Goal: Information Seeking & Learning: Understand process/instructions

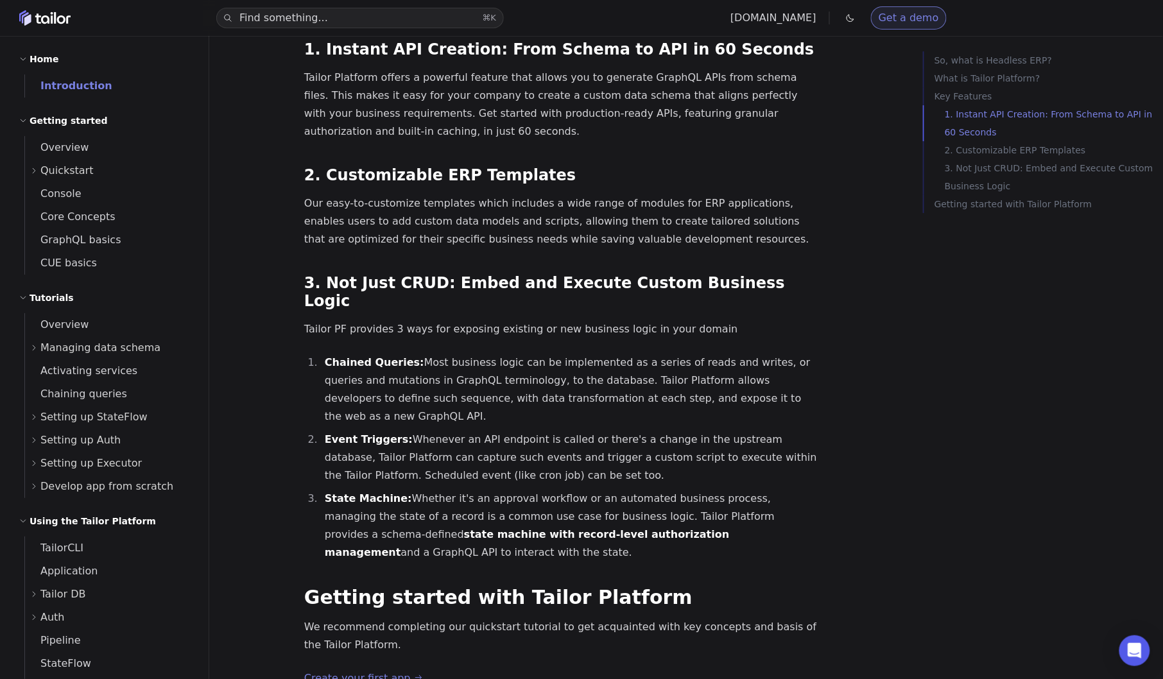
scroll to position [1481, 0]
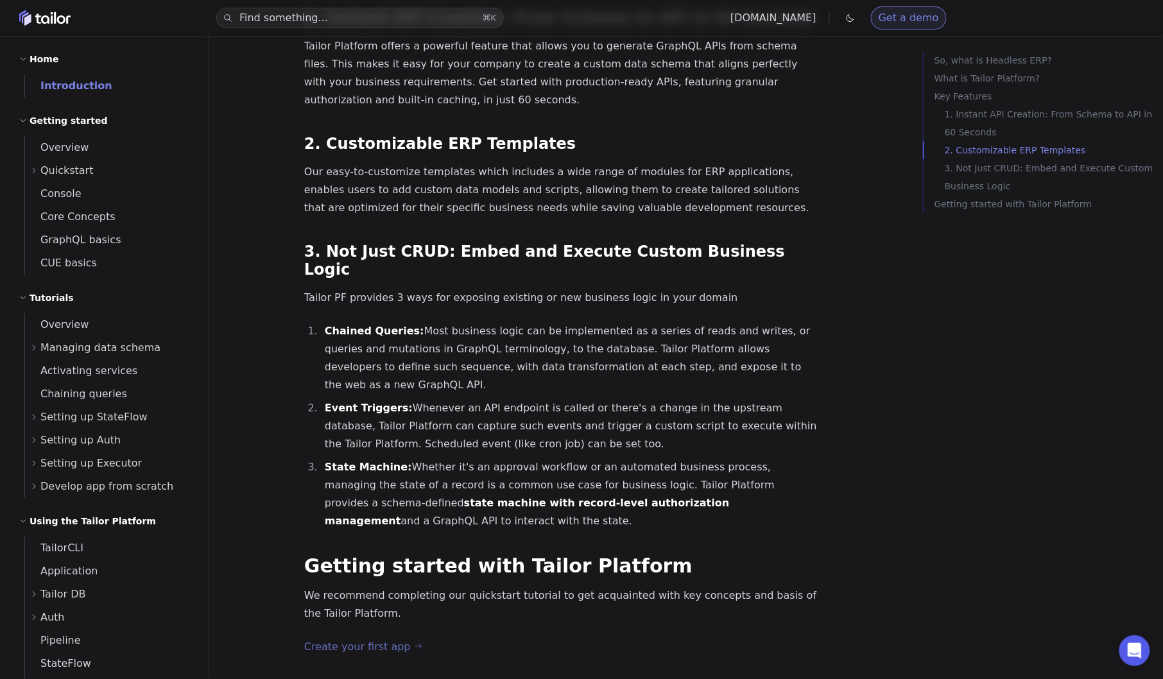
click at [365, 638] on link "Create your first app" at bounding box center [363, 647] width 118 height 18
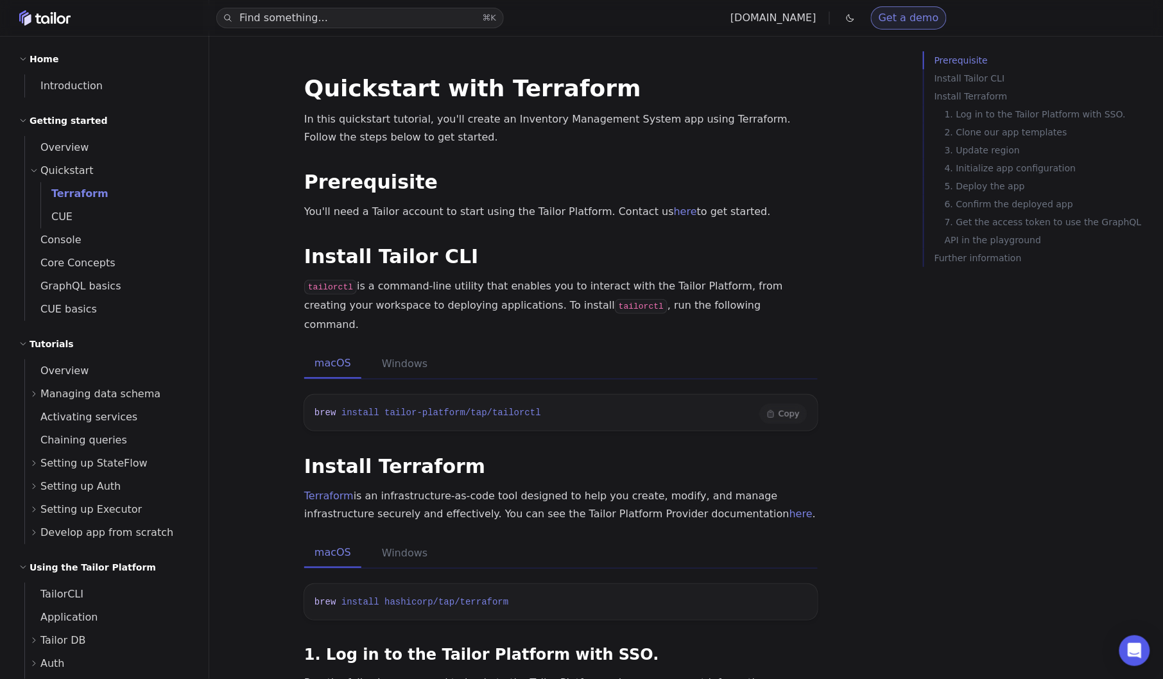
click at [324, 408] on span "brew" at bounding box center [326, 413] width 22 height 10
drag, startPoint x: 324, startPoint y: 396, endPoint x: 514, endPoint y: 395, distance: 190.0
click at [514, 408] on span "brew install tailor-platform/tap/tailorctl" at bounding box center [428, 413] width 227 height 10
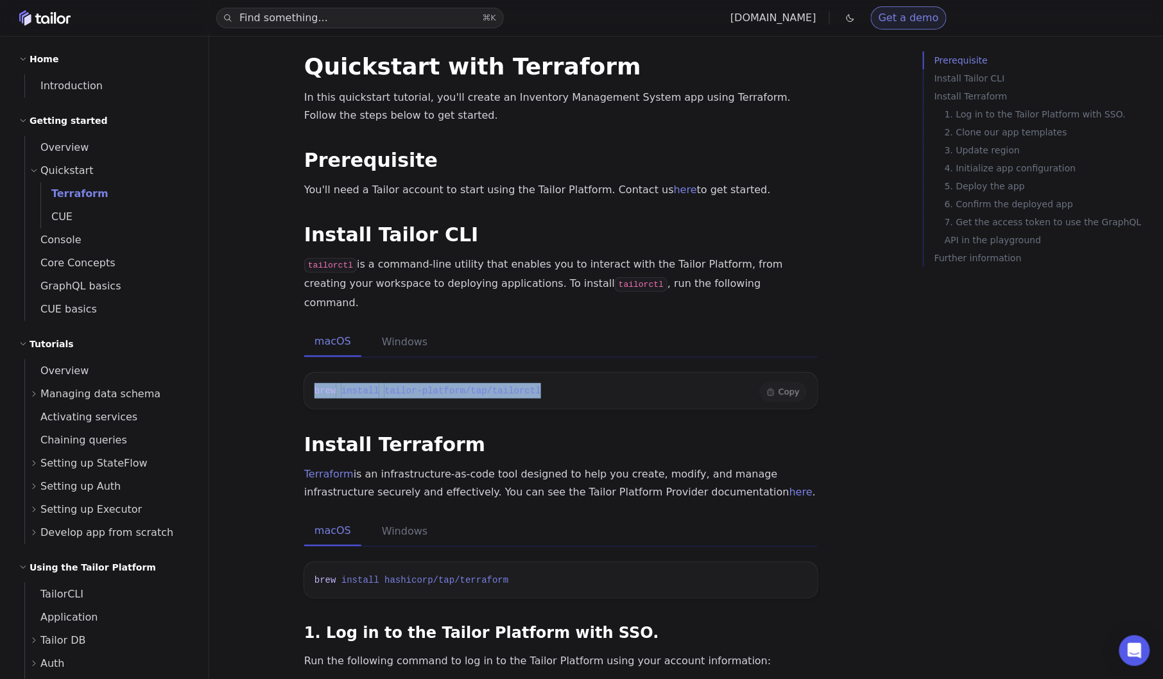
scroll to position [23, 0]
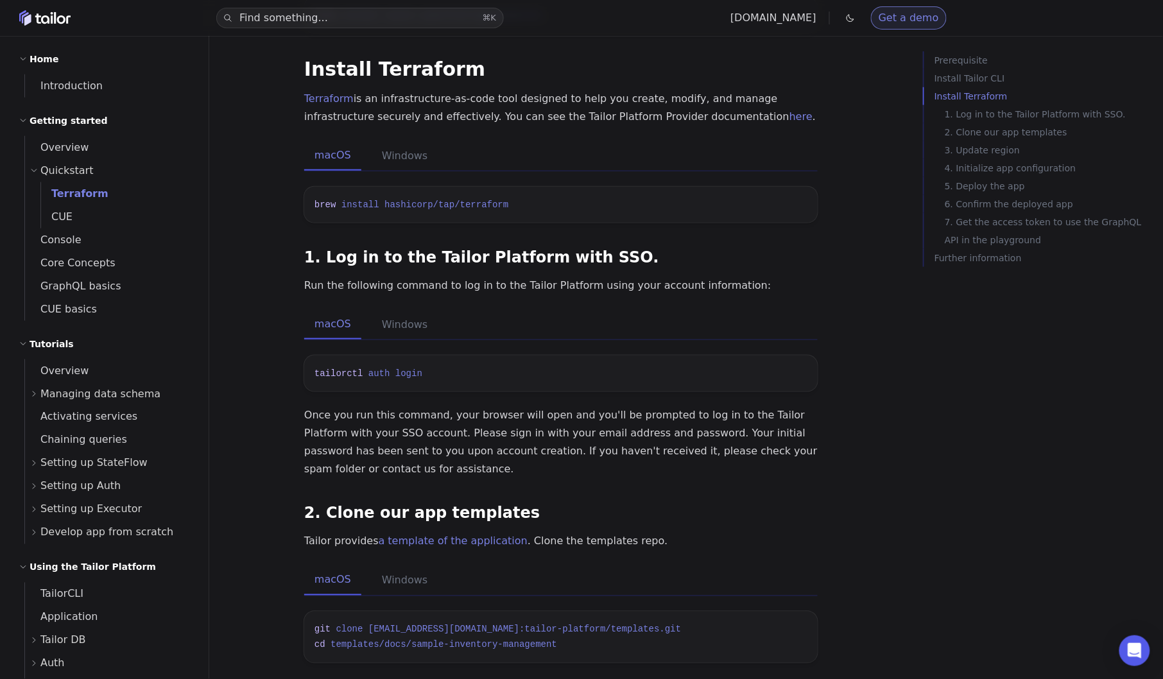
scroll to position [399, 0]
click at [343, 367] on span "tailorctl" at bounding box center [339, 372] width 49 height 10
drag, startPoint x: 343, startPoint y: 352, endPoint x: 451, endPoint y: 352, distance: 107.9
click at [451, 354] on pre "tailorctl auth login" at bounding box center [561, 372] width 514 height 36
copy code "tailorctl auth login"
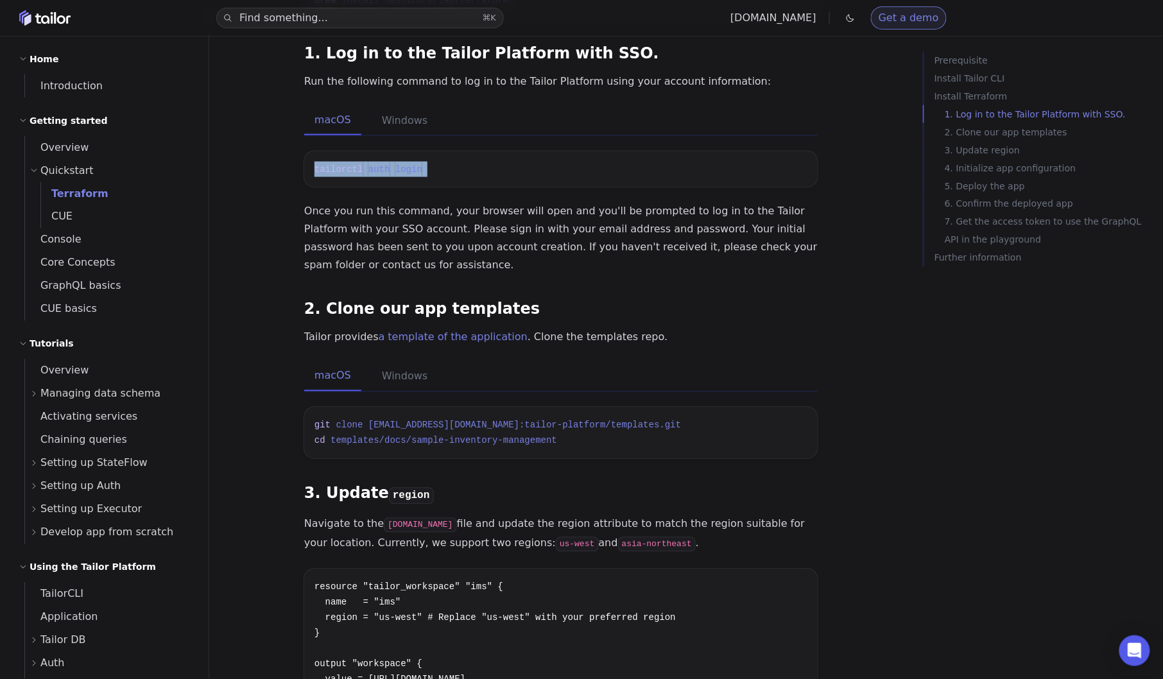
scroll to position [605, 0]
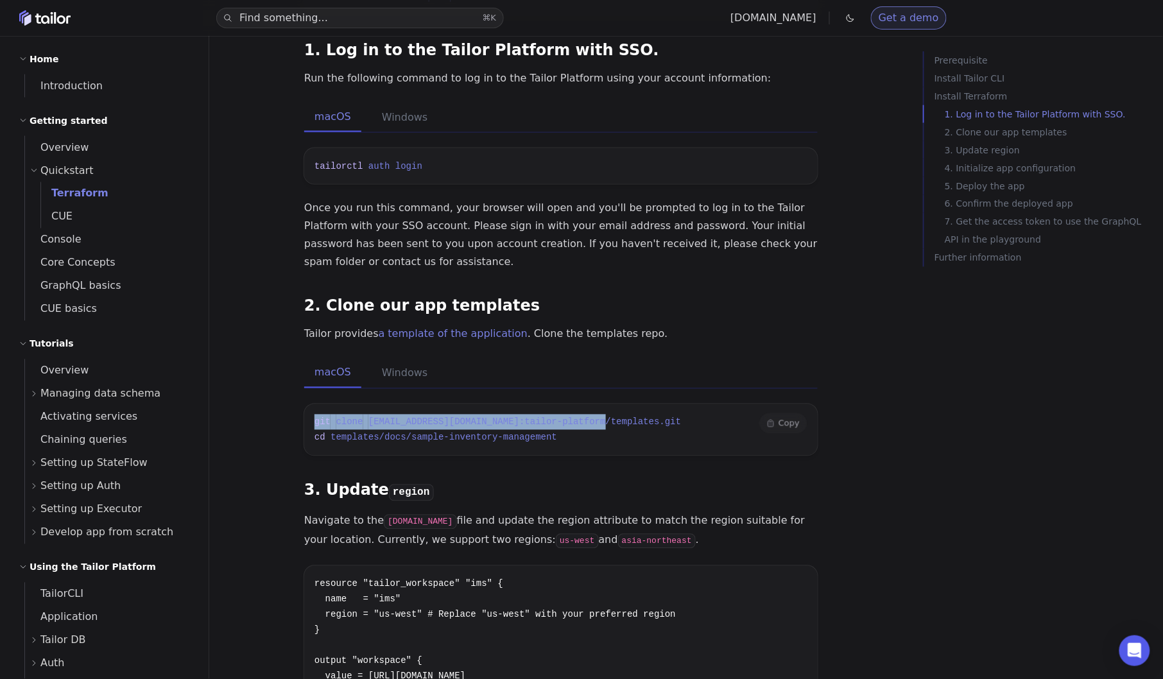
drag, startPoint x: 315, startPoint y: 403, endPoint x: 699, endPoint y: 403, distance: 383.9
click at [700, 404] on pre "git clone [EMAIL_ADDRESS][DOMAIN_NAME]:tailor-platform/templates.git cd templat…" at bounding box center [561, 429] width 514 height 51
copy span "git clone [EMAIL_ADDRESS][DOMAIN_NAME]:tailor-platform/templates.git"
click at [722, 326] on p "Tailor provides a template of the application . Clone the templates repo." at bounding box center [561, 335] width 514 height 18
click at [939, 464] on div "Prerequisite Install Tailor CLI Install Terraform 1. Log in to the Tailor Platf…" at bounding box center [1038, 390] width 231 height 679
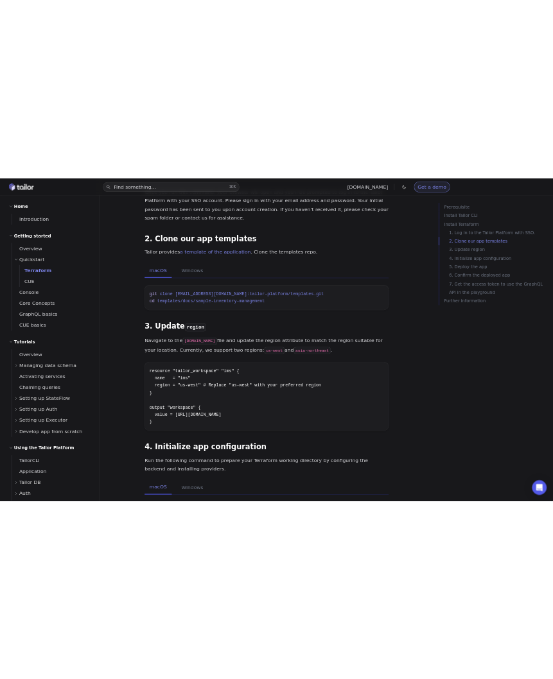
scroll to position [851, 0]
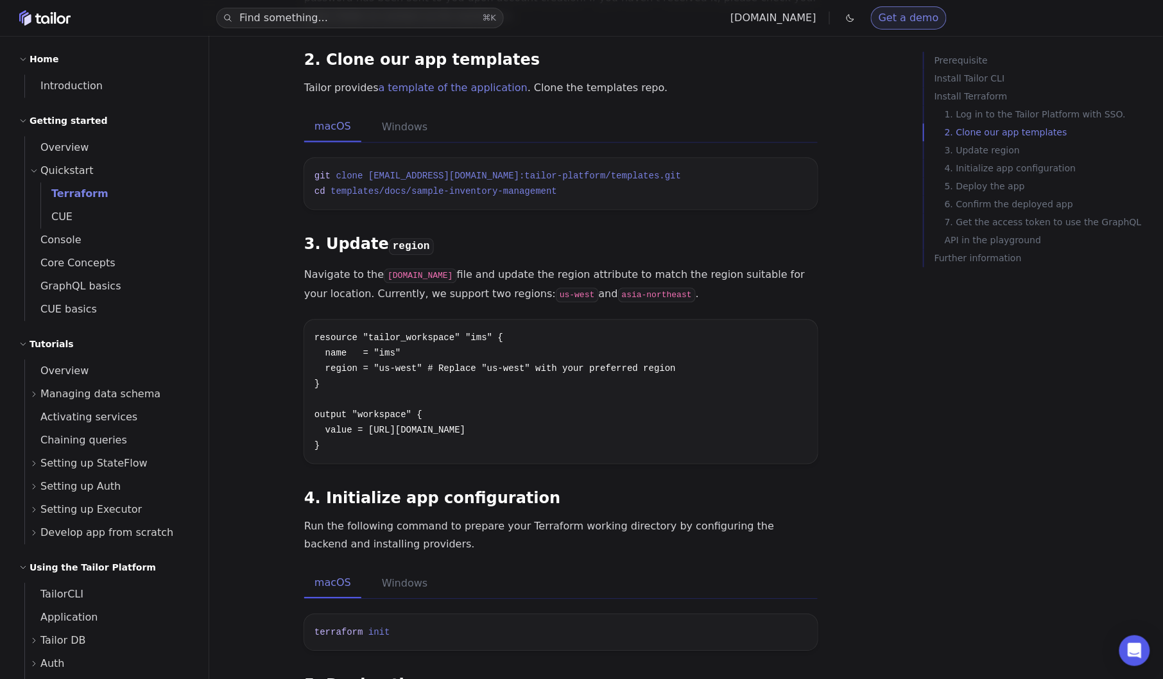
click at [408, 268] on code "[DOMAIN_NAME]" at bounding box center [420, 275] width 73 height 15
drag, startPoint x: 408, startPoint y: 256, endPoint x: 439, endPoint y: 256, distance: 30.2
click at [439, 268] on code "[DOMAIN_NAME]" at bounding box center [420, 275] width 73 height 15
copy code "[DOMAIN_NAME]"
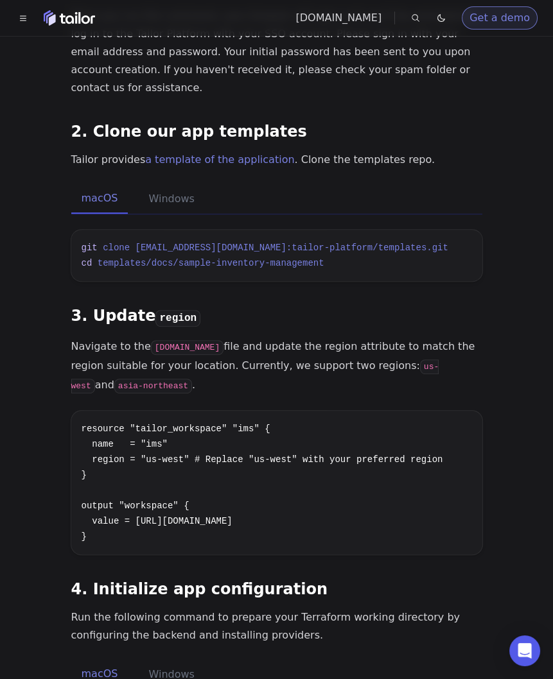
click at [30, 487] on article "Quickstart with Terraform In this quickstart tutorial, you'll create an Invento…" at bounding box center [276, 538] width 522 height 2624
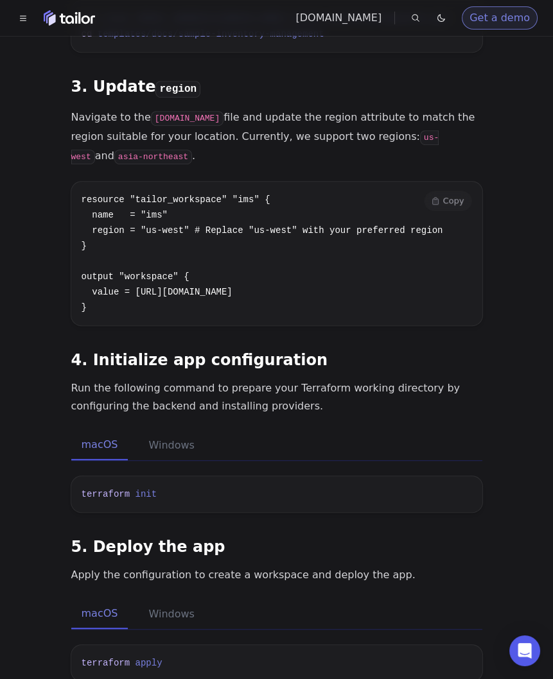
scroll to position [1097, 0]
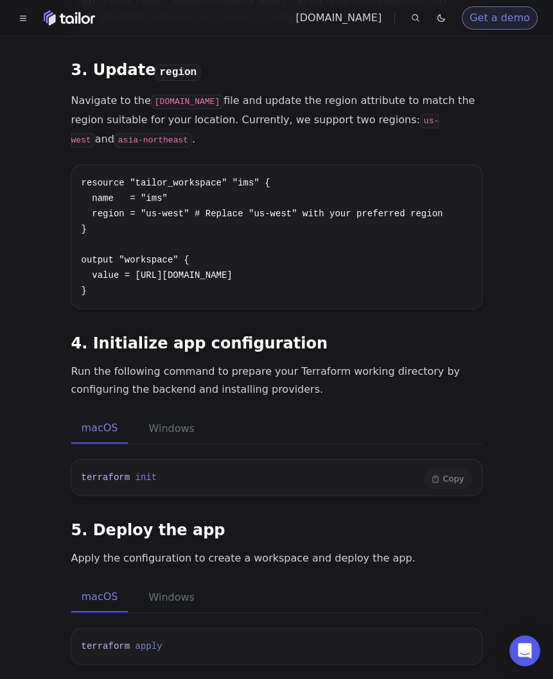
click at [107, 473] on span "terraform" at bounding box center [106, 478] width 49 height 10
drag, startPoint x: 107, startPoint y: 457, endPoint x: 144, endPoint y: 457, distance: 37.2
click at [144, 473] on span "terraform init" at bounding box center [120, 478] width 76 height 10
copy span "terraform init"
click at [334, 363] on p "Run the following command to prepare your Terraform working directory by config…" at bounding box center [276, 381] width 411 height 36
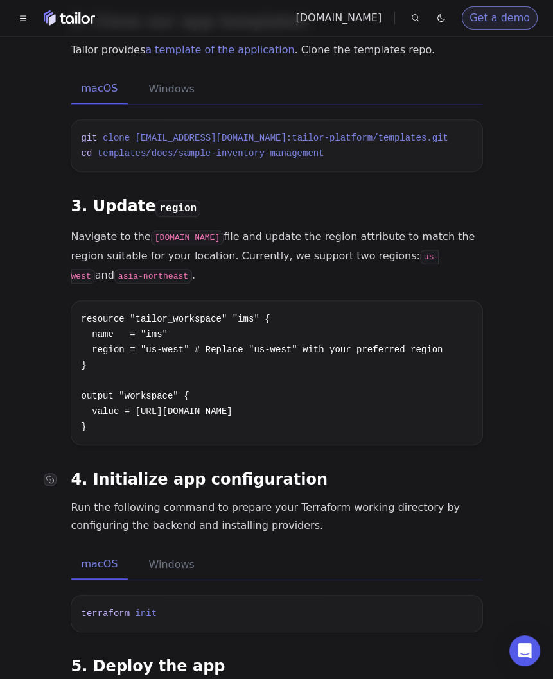
scroll to position [960, 0]
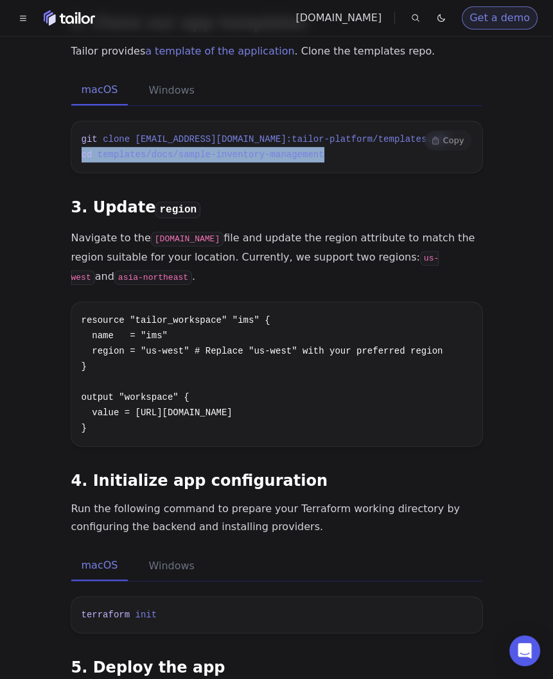
drag, startPoint x: 80, startPoint y: 137, endPoint x: 351, endPoint y: 137, distance: 270.3
click at [351, 137] on pre "git clone [EMAIL_ADDRESS][DOMAIN_NAME]:tailor-platform/templates.git cd templat…" at bounding box center [276, 146] width 411 height 51
copy span "cd templates/docs/sample-inventory-management"
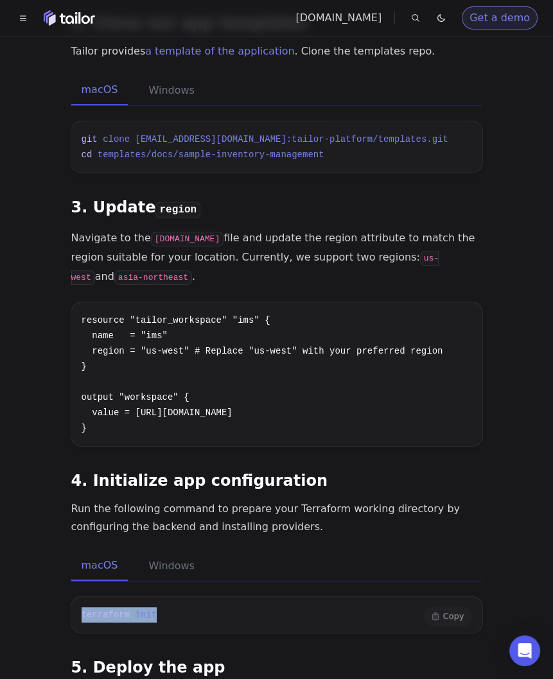
drag, startPoint x: 80, startPoint y: 596, endPoint x: 228, endPoint y: 596, distance: 148.3
click at [226, 597] on pre "terraform init" at bounding box center [276, 615] width 411 height 36
copy span "terraform init"
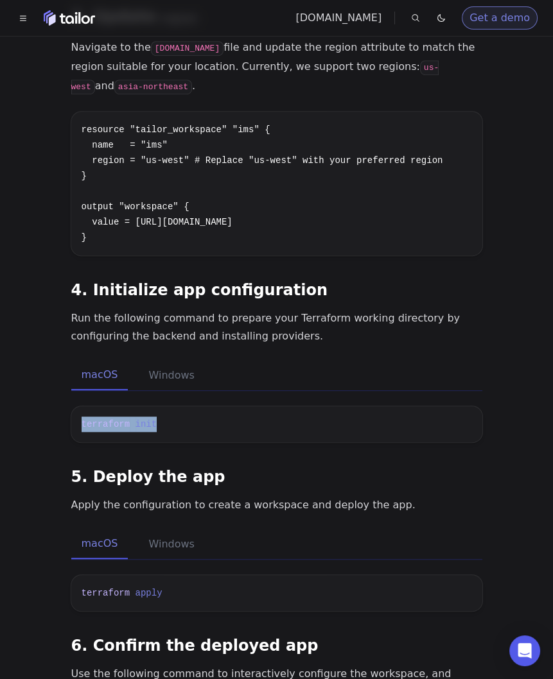
scroll to position [1167, 0]
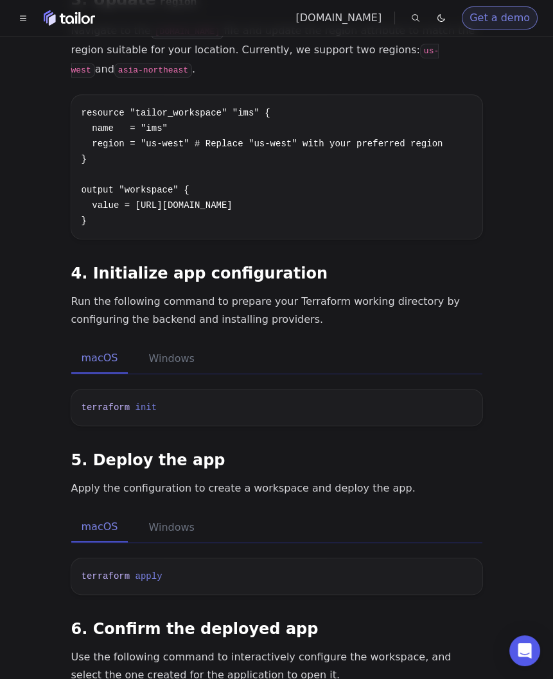
click at [369, 451] on h3 "5. Deploy the app" at bounding box center [276, 460] width 411 height 18
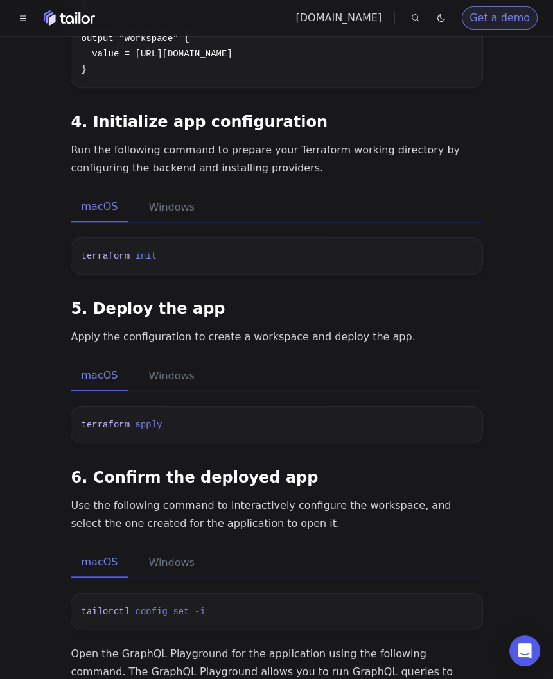
scroll to position [1329, 0]
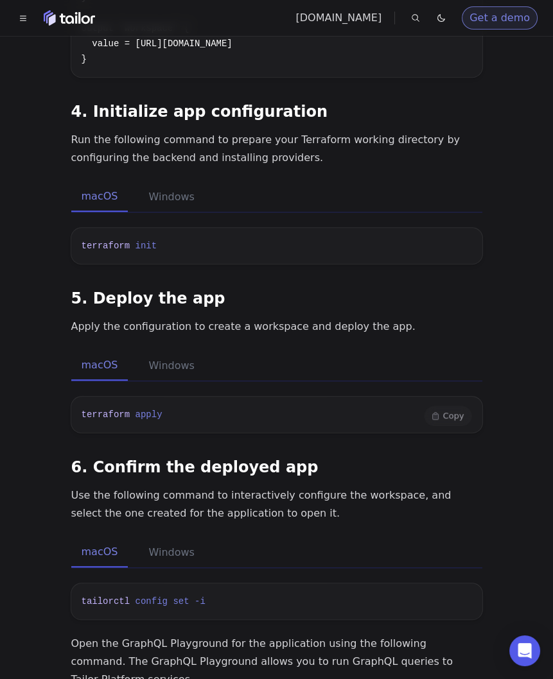
click at [98, 410] on span "terraform" at bounding box center [106, 415] width 49 height 10
drag, startPoint x: 98, startPoint y: 392, endPoint x: 163, endPoint y: 392, distance: 64.8
click at [163, 410] on span "terraform apply" at bounding box center [125, 415] width 86 height 10
copy span "terraform apply"
click at [107, 410] on span "terraform" at bounding box center [106, 415] width 49 height 10
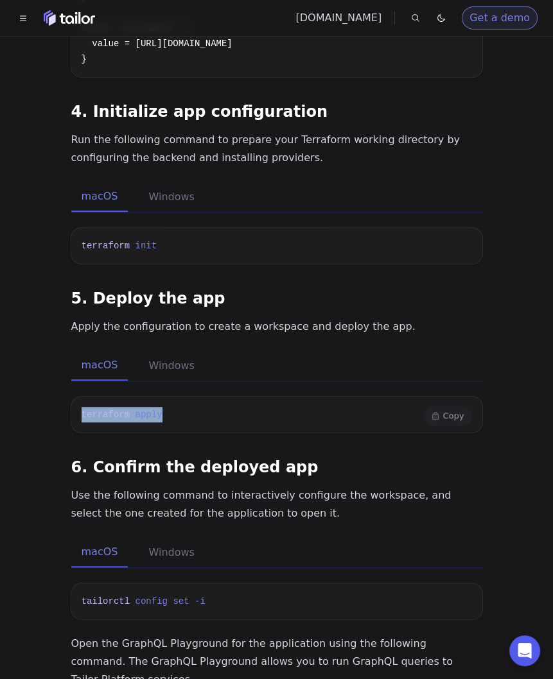
drag, startPoint x: 107, startPoint y: 399, endPoint x: 141, endPoint y: 399, distance: 34.0
click at [141, 410] on span "terraform apply" at bounding box center [125, 415] width 86 height 10
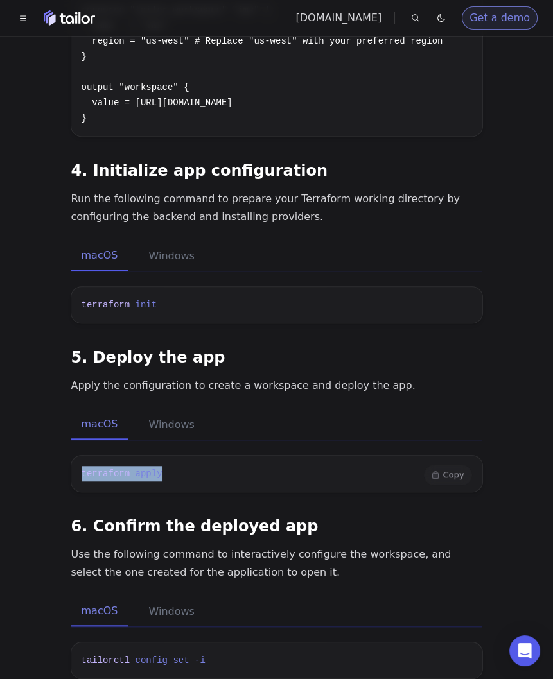
scroll to position [1269, 0]
click at [100, 469] on span "terraform" at bounding box center [106, 474] width 49 height 10
drag, startPoint x: 100, startPoint y: 455, endPoint x: 141, endPoint y: 455, distance: 41.1
click at [141, 469] on span "terraform apply" at bounding box center [125, 474] width 86 height 10
click at [197, 479] on div "Quickstart with Terraform In this quickstart tutorial, you'll create an Invento…" at bounding box center [276, 120] width 411 height 2624
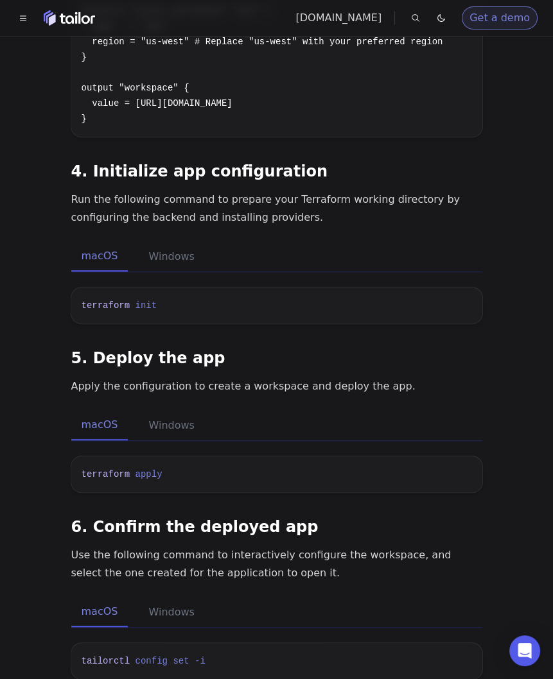
click at [178, 378] on p "Apply the configuration to create a workspace and deploy the app." at bounding box center [276, 387] width 411 height 18
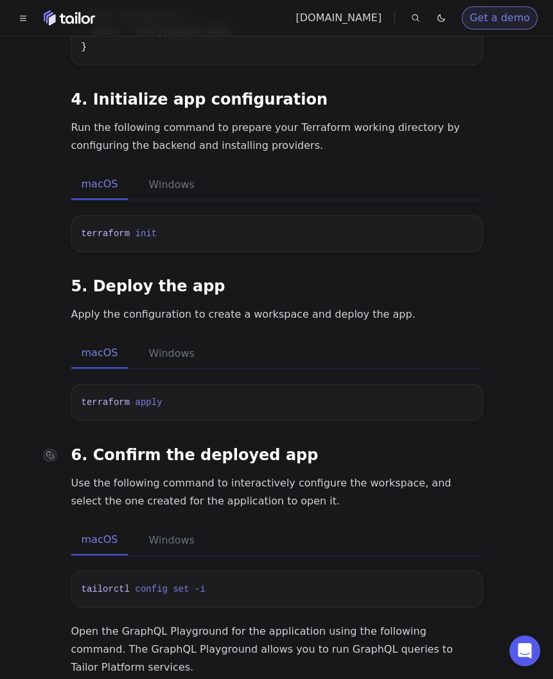
scroll to position [1344, 0]
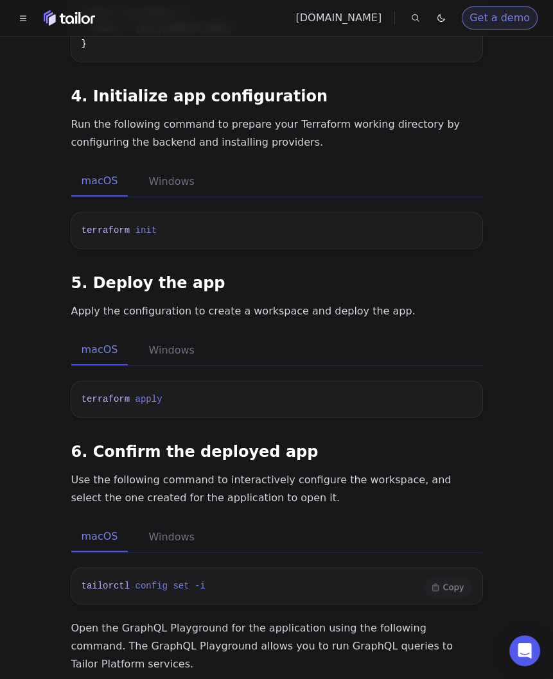
click at [98, 581] on span "tailorctl" at bounding box center [106, 586] width 49 height 10
click at [97, 581] on span "tailorctl" at bounding box center [106, 586] width 49 height 10
drag, startPoint x: 97, startPoint y: 568, endPoint x: 202, endPoint y: 568, distance: 105.3
click at [202, 581] on span "tailorctl config set -i" at bounding box center [144, 586] width 124 height 10
copy span "tailorctl config set -i"
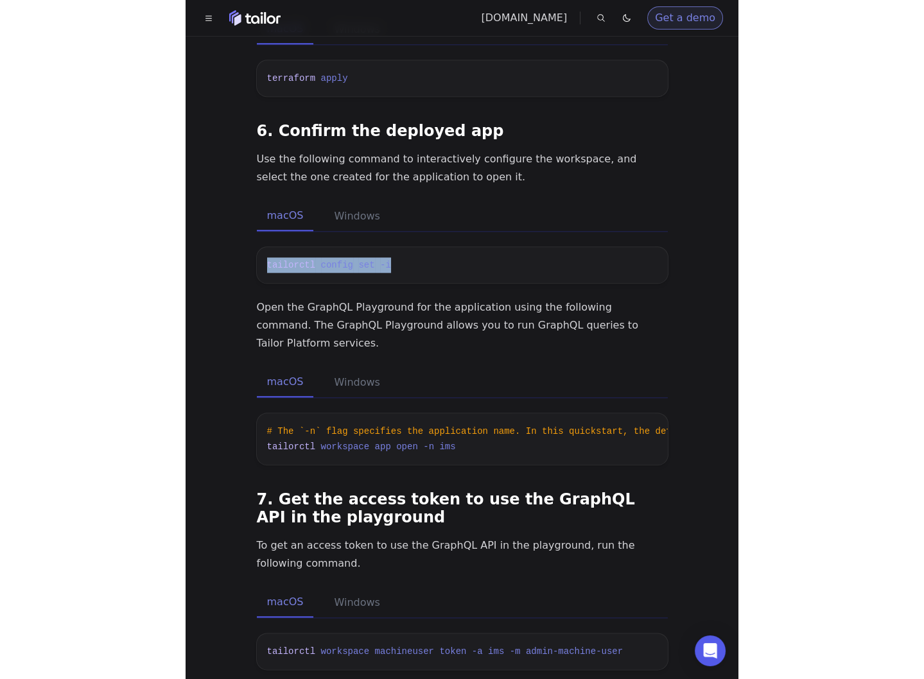
scroll to position [1689, 0]
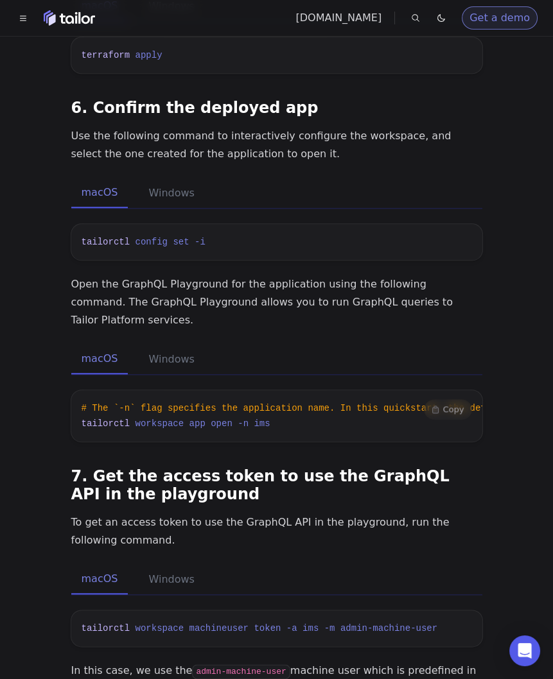
click at [113, 419] on span "tailorctl" at bounding box center [106, 424] width 49 height 10
drag, startPoint x: 113, startPoint y: 386, endPoint x: 263, endPoint y: 386, distance: 150.2
click at [263, 419] on span "tailorctl workspace app open -n ims" at bounding box center [176, 424] width 189 height 10
copy span "tailorctl workspace app open -n ims"
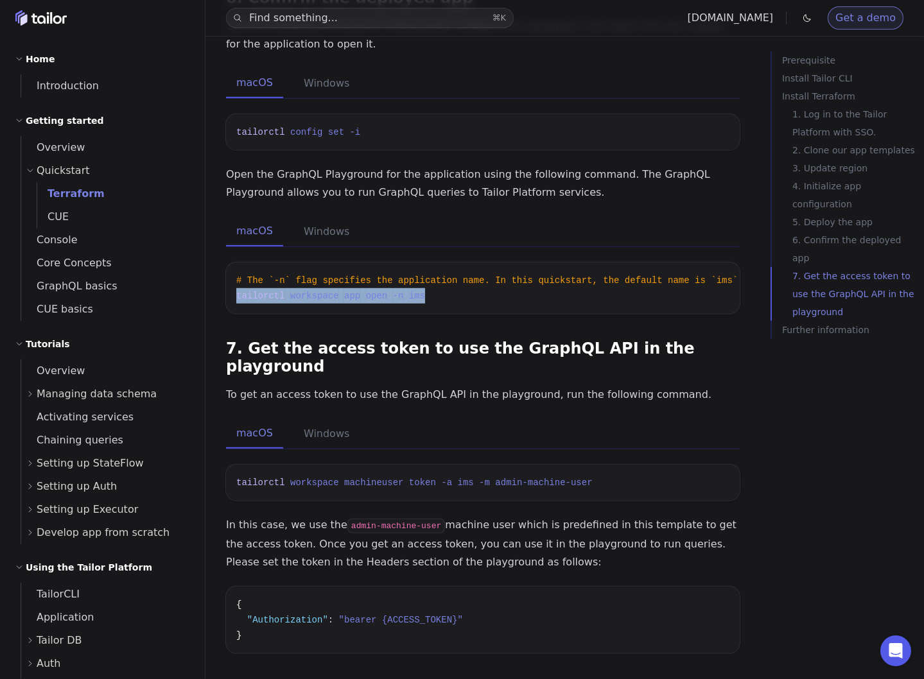
scroll to position [1764, 0]
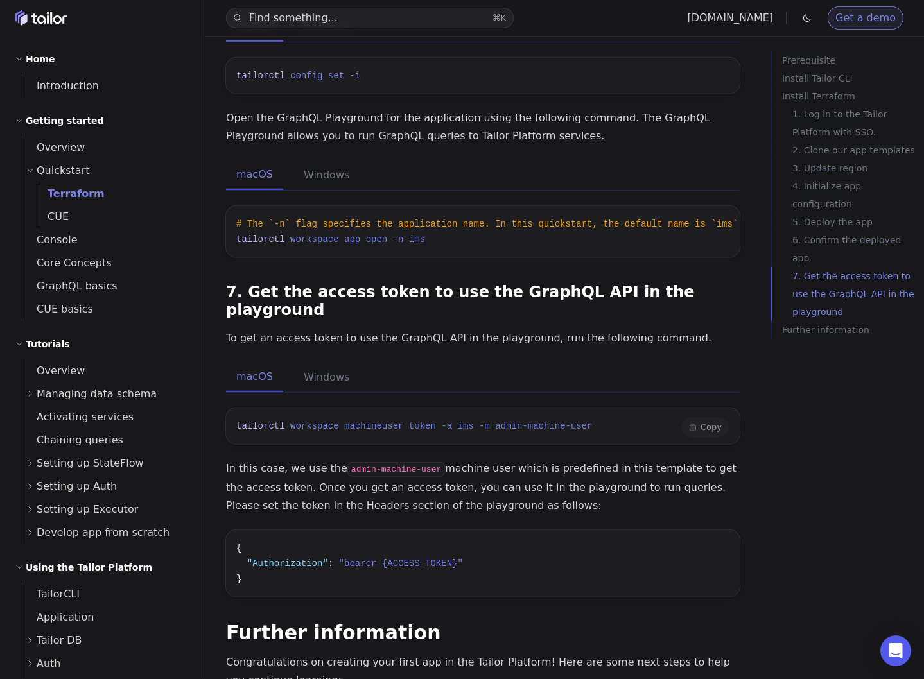
click at [250, 421] on span "tailorctl" at bounding box center [260, 426] width 49 height 10
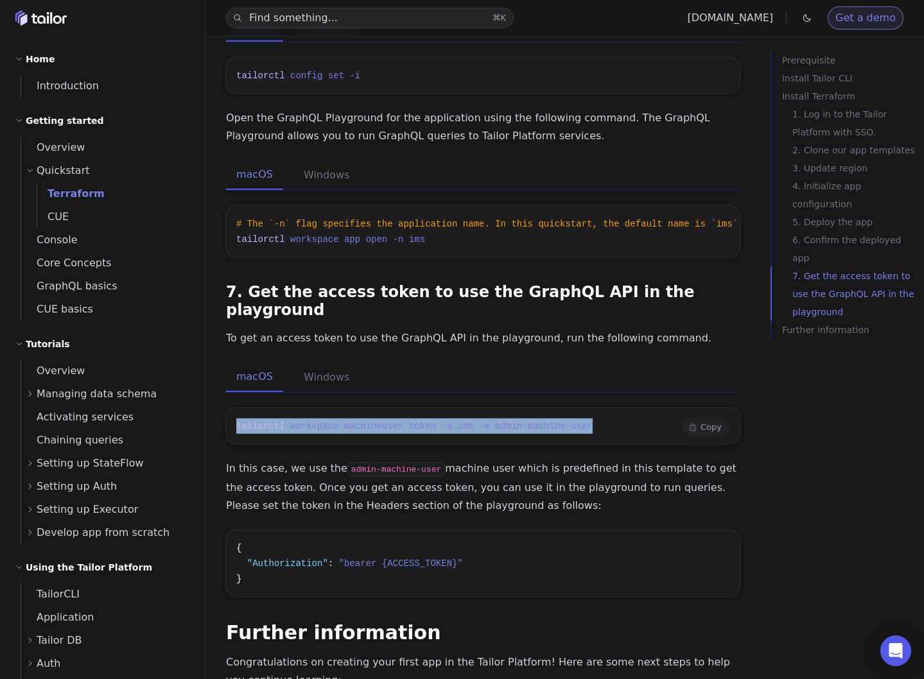
drag, startPoint x: 250, startPoint y: 391, endPoint x: 576, endPoint y: 391, distance: 326.1
click at [576, 421] on span "tailorctl workspace machineuser token -a ims -m admin-machine-user" at bounding box center [414, 426] width 356 height 10
copy span "tailorctl workspace machineuser token -a ims -m admin-machine-user"
click at [620, 408] on pre "tailorctl workspace machineuser token -a ims -m admin-machine-user" at bounding box center [483, 426] width 514 height 36
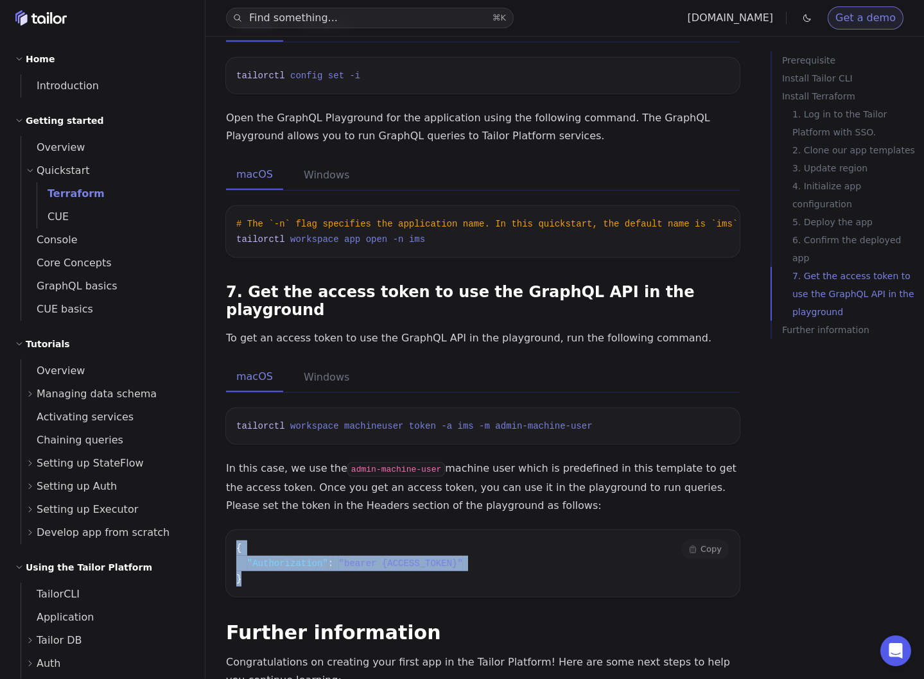
drag, startPoint x: 236, startPoint y: 510, endPoint x: 256, endPoint y: 544, distance: 39.1
click at [256, 544] on pre "{ "Authorization" : "bearer {ACCESS_TOKEN}" }" at bounding box center [483, 563] width 514 height 67
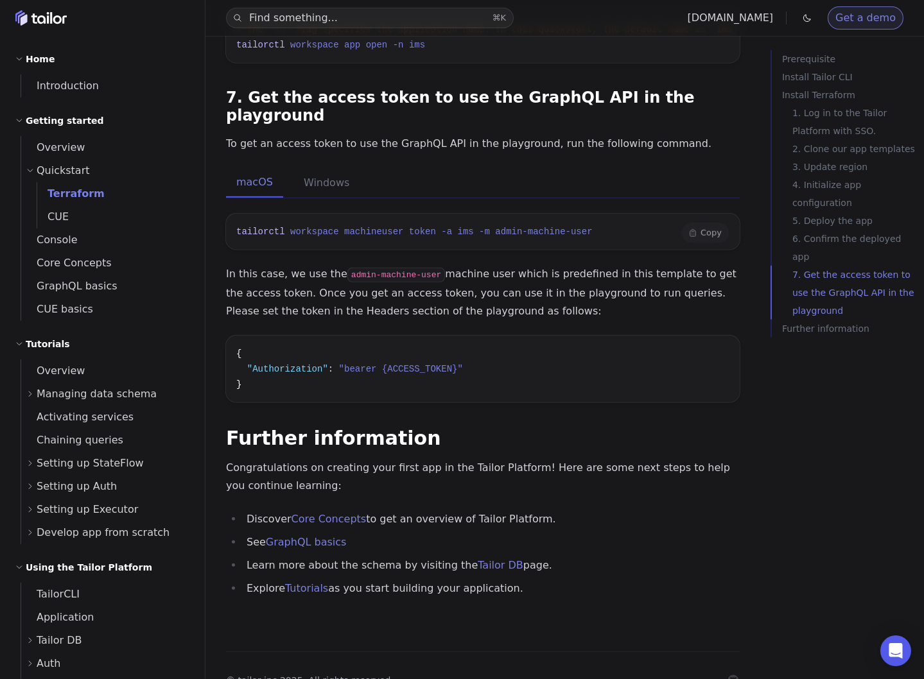
scroll to position [1969, 0]
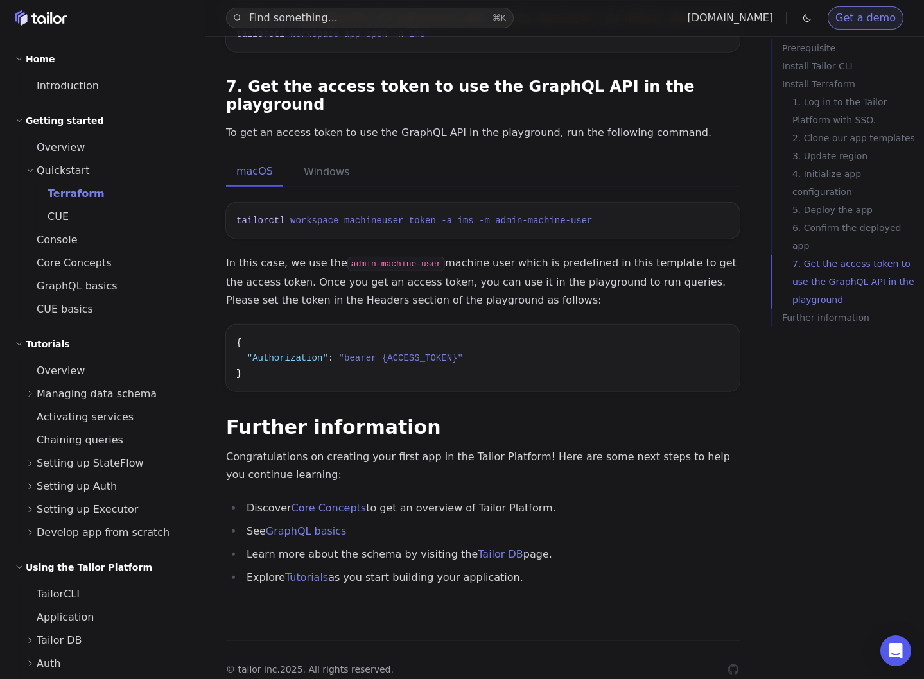
click at [320, 571] on link "Tutorials" at bounding box center [306, 577] width 43 height 12
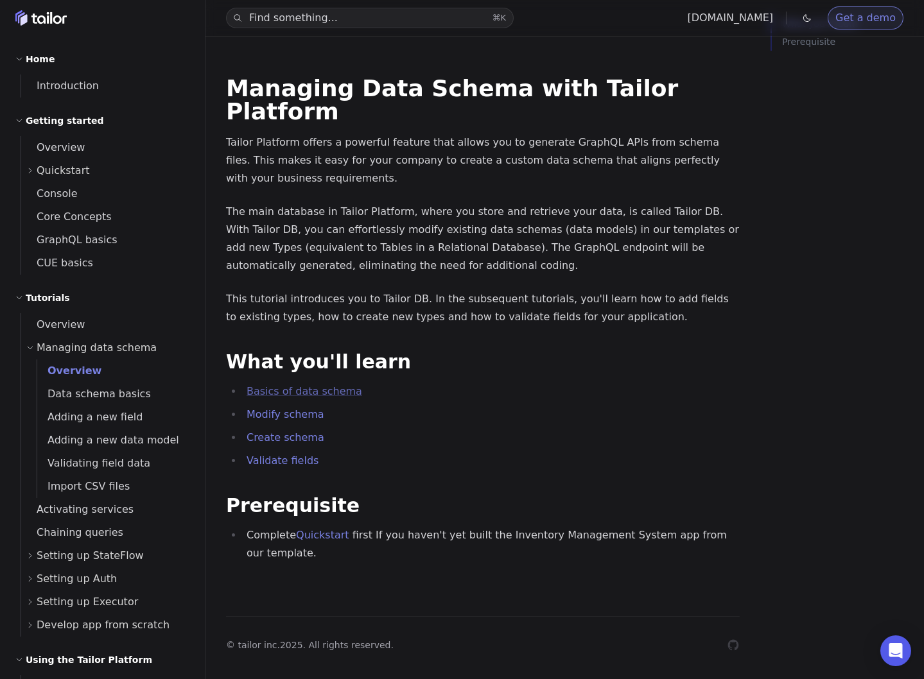
click at [312, 385] on link "Basics of data schema" at bounding box center [305, 391] width 116 height 12
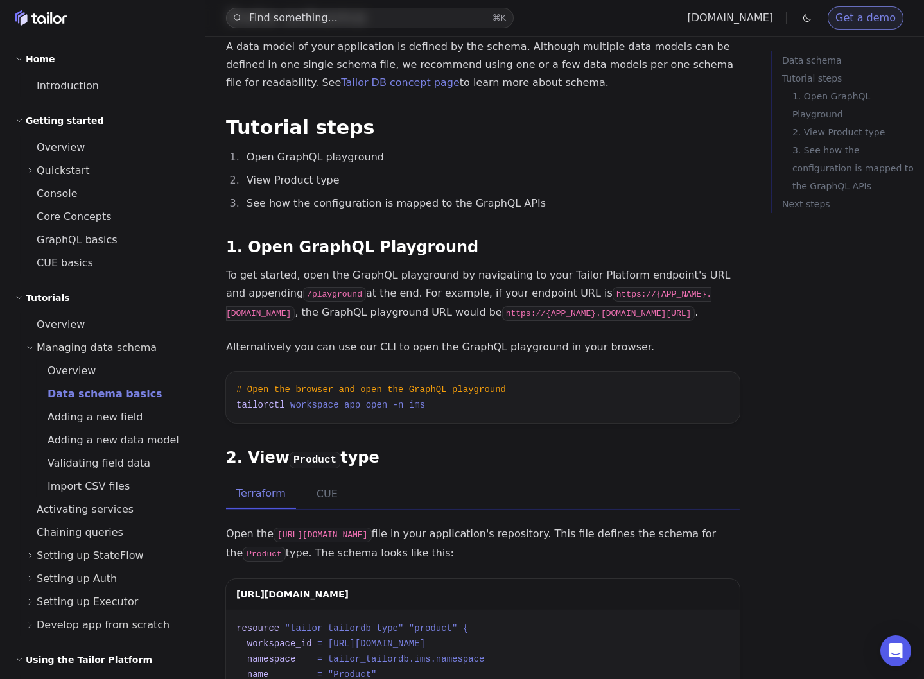
scroll to position [212, 0]
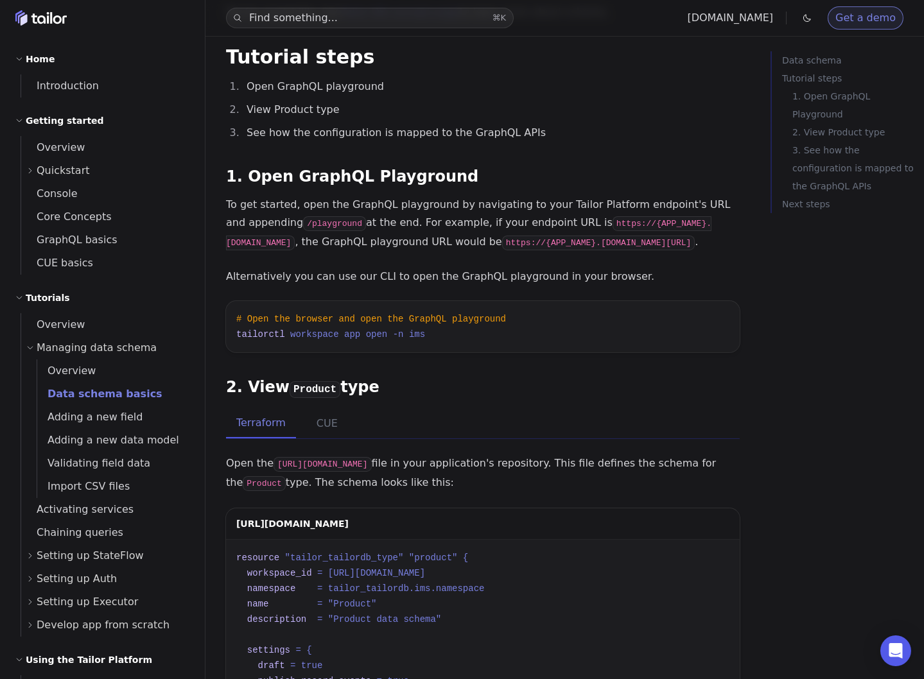
scroll to position [276, 0]
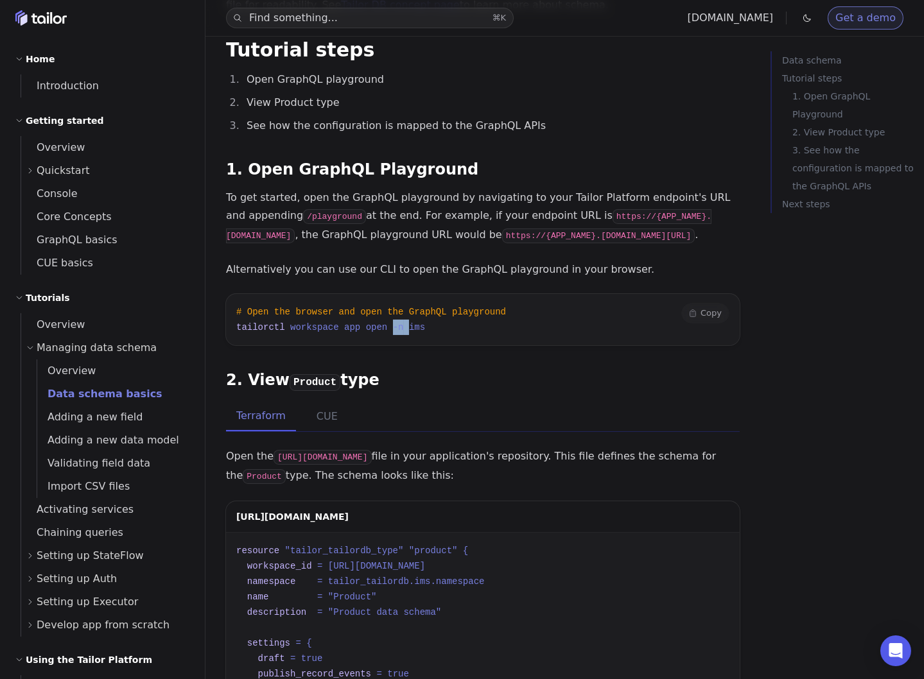
drag, startPoint x: 394, startPoint y: 329, endPoint x: 411, endPoint y: 329, distance: 16.7
click at [411, 329] on span "tailorctl workspace app open -n ims" at bounding box center [330, 327] width 189 height 10
click at [411, 329] on span "ims" at bounding box center [417, 327] width 16 height 10
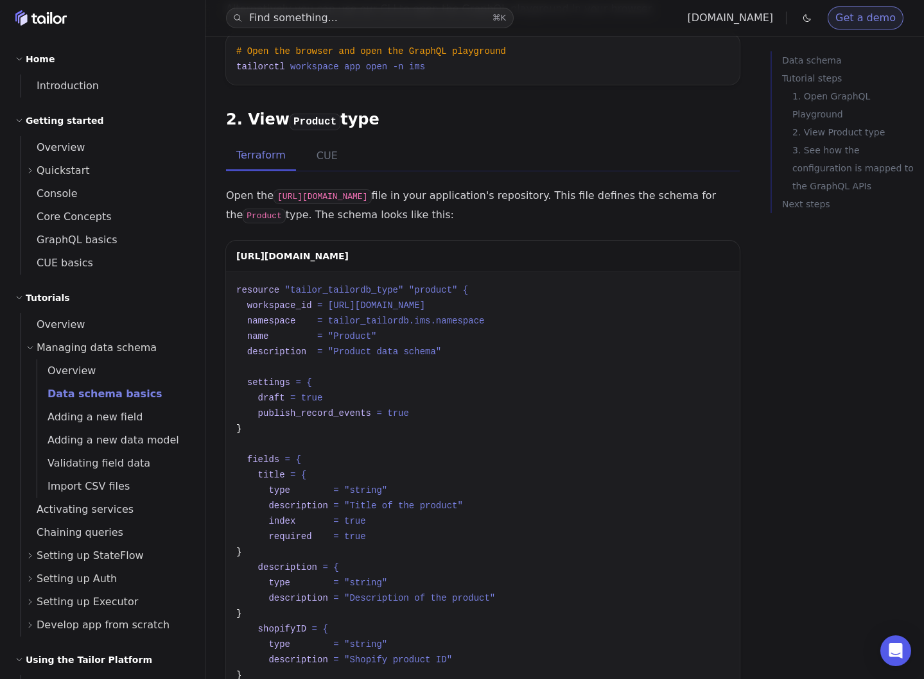
scroll to position [539, 0]
